Goal: Information Seeking & Learning: Learn about a topic

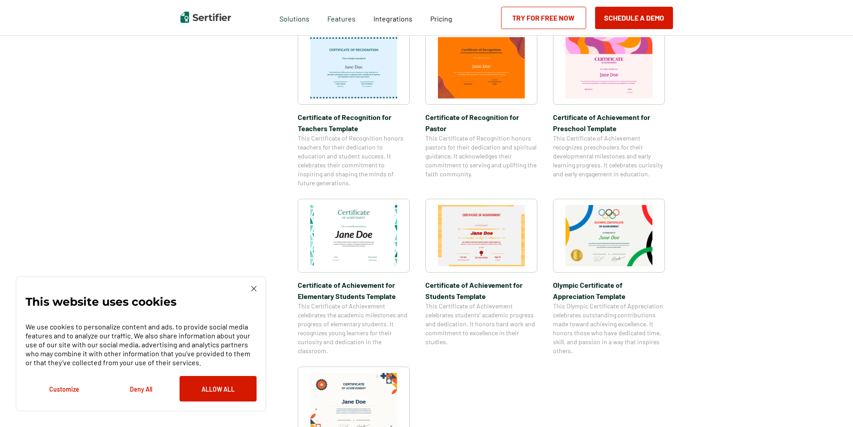
scroll to position [493, 0]
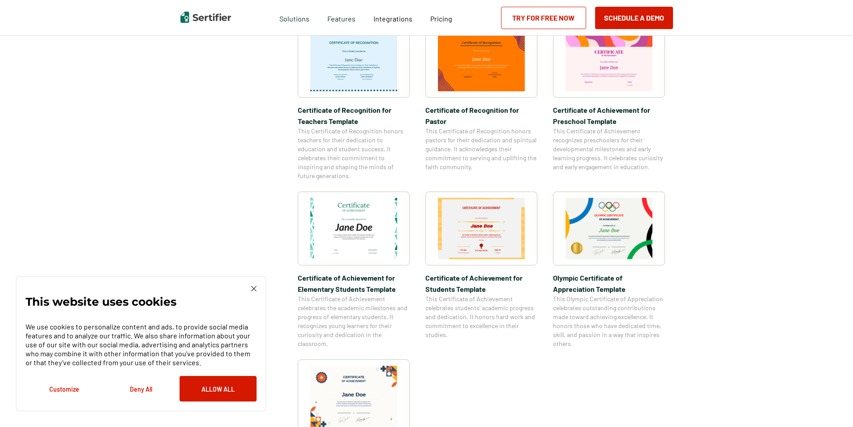
click at [253, 291] on img at bounding box center [253, 288] width 5 height 5
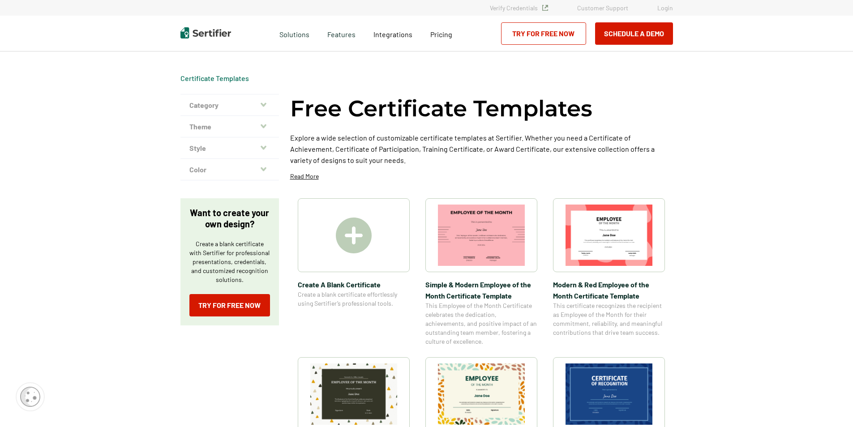
scroll to position [0, 0]
click at [264, 128] on icon "button" at bounding box center [264, 126] width 6 height 7
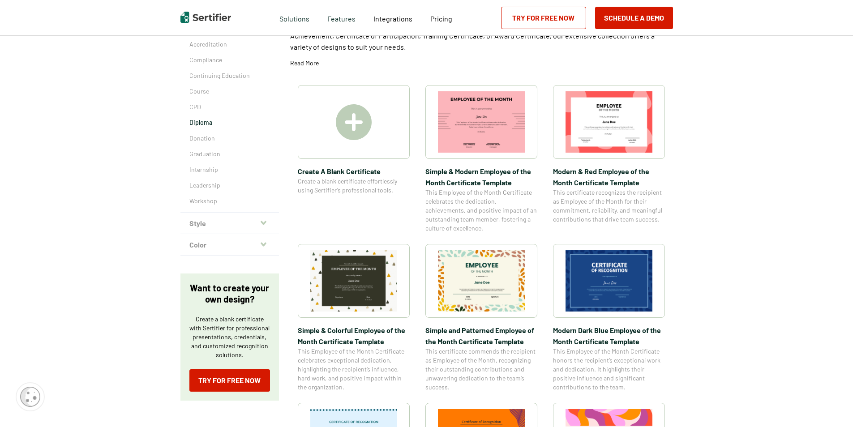
scroll to position [134, 0]
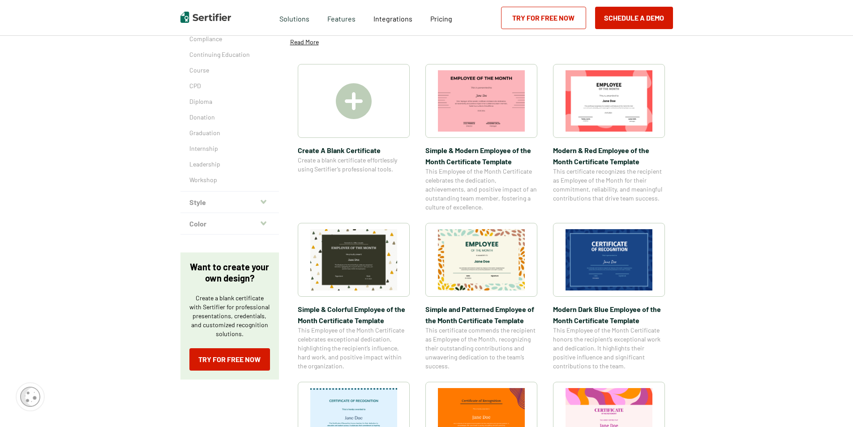
click at [265, 204] on icon "button" at bounding box center [264, 201] width 6 height 7
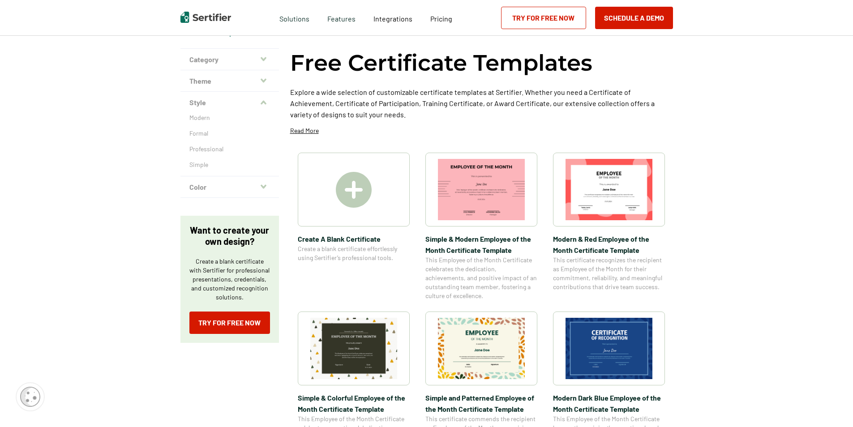
scroll to position [45, 0]
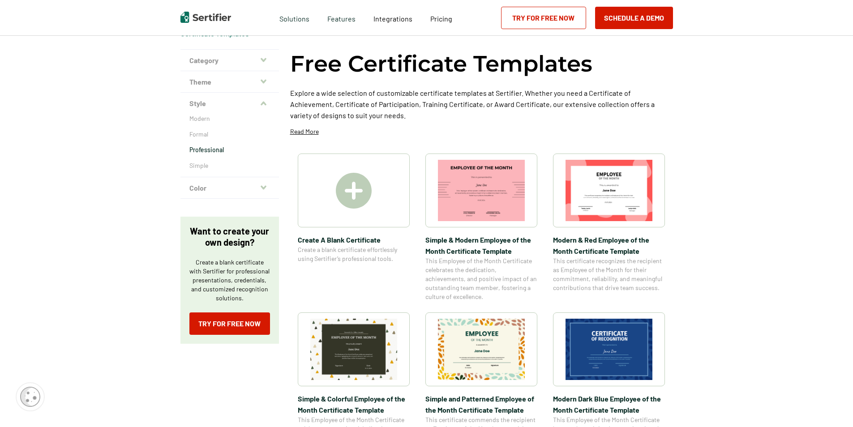
click at [215, 151] on p "Professional" at bounding box center [229, 150] width 81 height 9
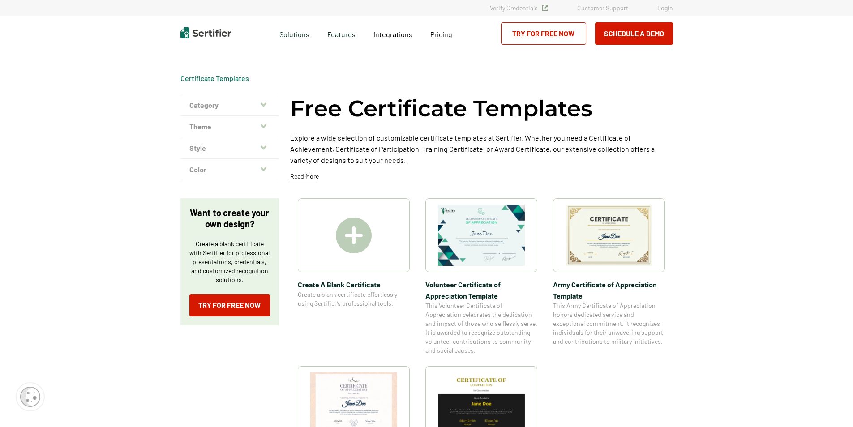
scroll to position [45, 0]
